Goal: Task Accomplishment & Management: Use online tool/utility

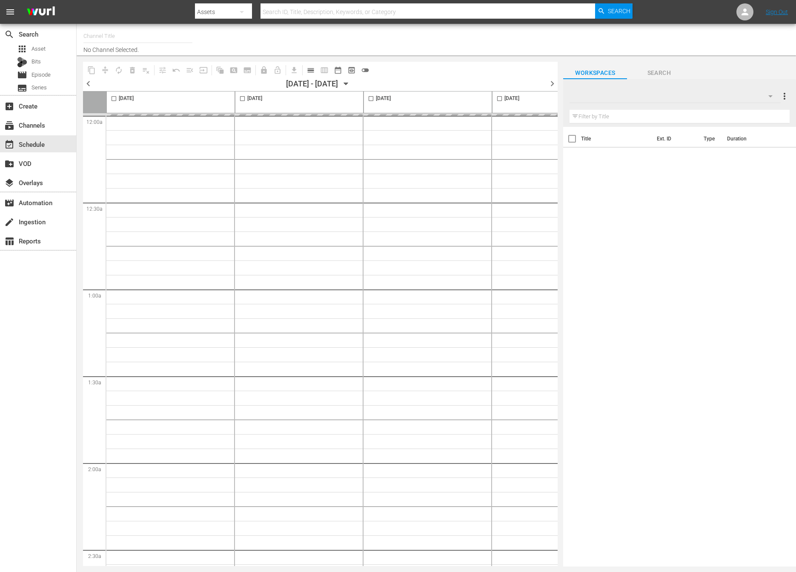
type input "NEW KPOP (617)"
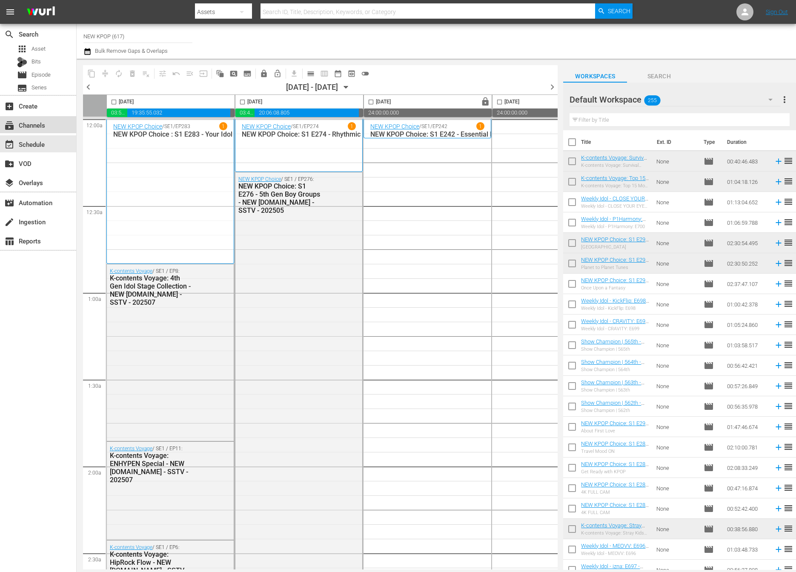
click at [36, 123] on div "subscriptions Channels" at bounding box center [24, 124] width 48 height 8
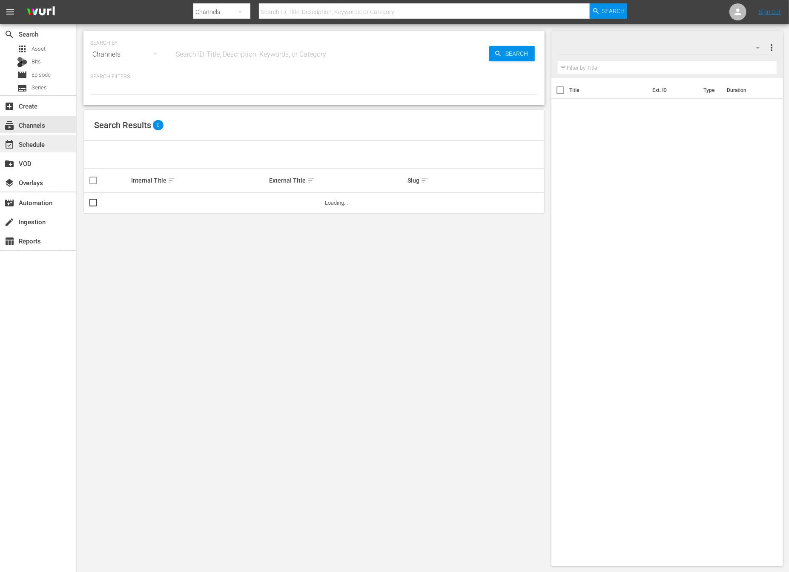
click at [37, 144] on div "event_available Schedule" at bounding box center [24, 143] width 48 height 8
